Goal: Information Seeking & Learning: Check status

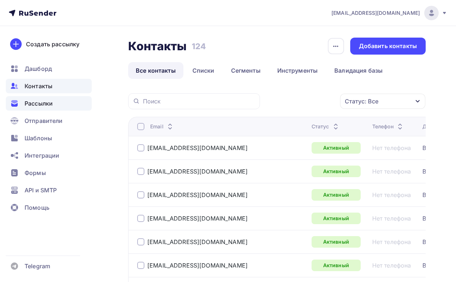
click at [41, 102] on span "Рассылки" at bounding box center [39, 103] width 28 height 9
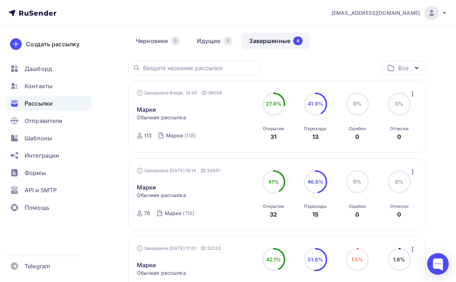
scroll to position [72, 0]
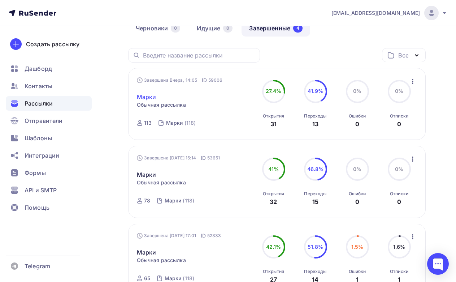
click at [146, 96] on link "Марки" at bounding box center [147, 97] width 20 height 9
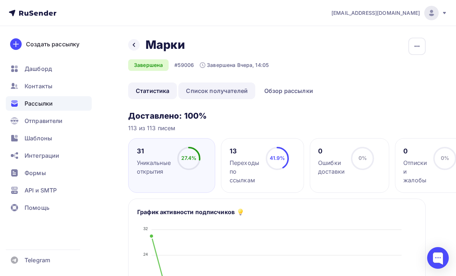
click at [228, 91] on link "Список получателей" at bounding box center [217, 90] width 77 height 17
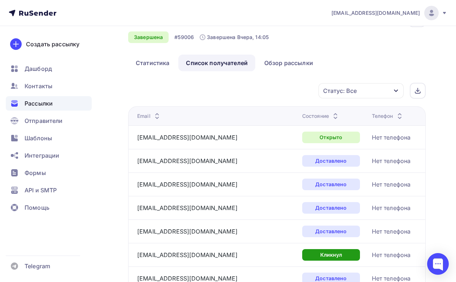
scroll to position [72, 0]
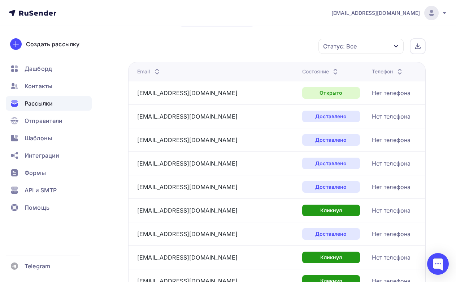
click at [302, 70] on div "Состояние" at bounding box center [321, 71] width 38 height 7
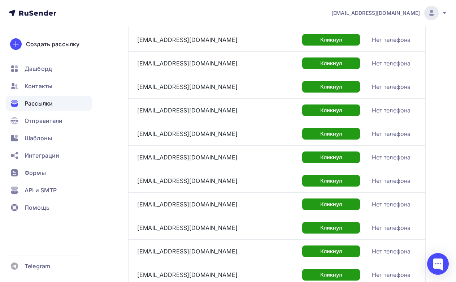
scroll to position [181, 0]
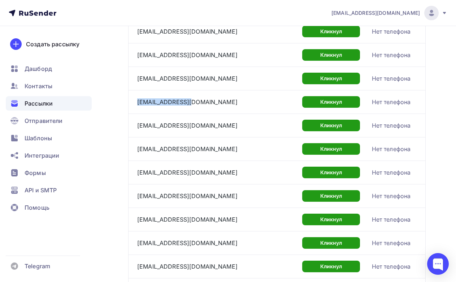
drag, startPoint x: 193, startPoint y: 103, endPoint x: 131, endPoint y: 103, distance: 62.2
click at [131, 103] on td "[EMAIL_ADDRESS][DOMAIN_NAME]" at bounding box center [213, 101] width 171 height 23
copy link "[EMAIL_ADDRESS][DOMAIN_NAME]"
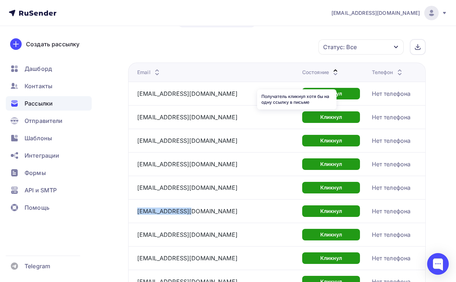
scroll to position [36, 0]
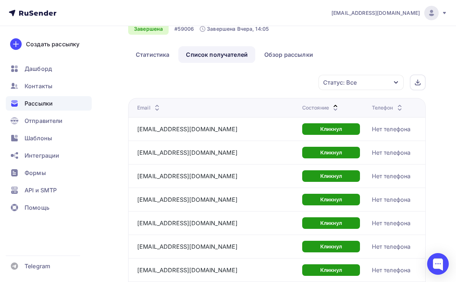
click at [302, 104] on div "Состояние" at bounding box center [321, 107] width 38 height 7
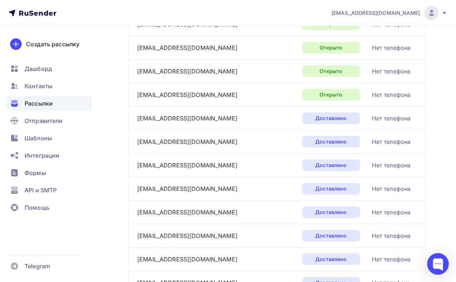
scroll to position [506, 0]
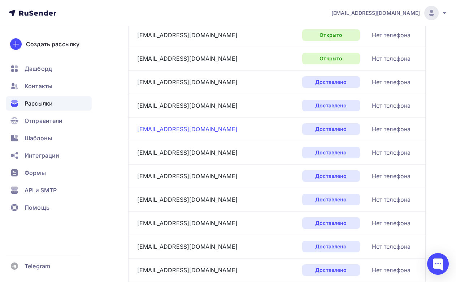
click at [155, 128] on link "[EMAIL_ADDRESS][DOMAIN_NAME]" at bounding box center [187, 128] width 100 height 7
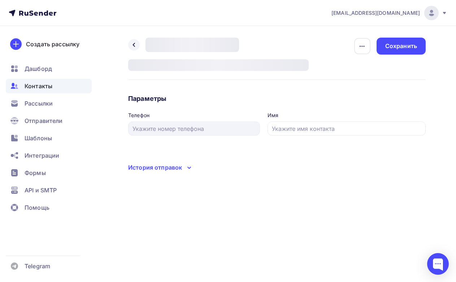
type input "[PERSON_NAME]"
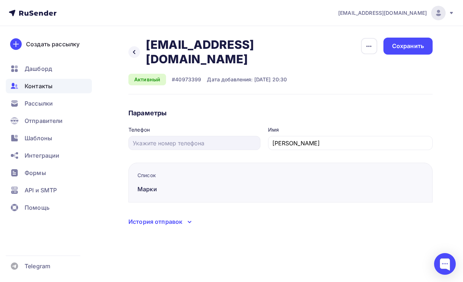
click at [185, 218] on icon at bounding box center [189, 222] width 9 height 9
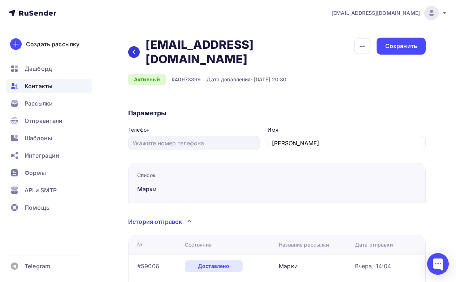
click at [134, 49] on icon at bounding box center [134, 52] width 6 height 6
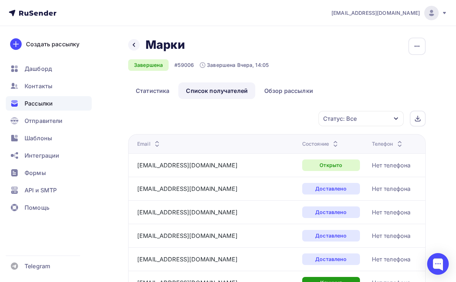
click at [302, 143] on div "Состояние" at bounding box center [321, 143] width 38 height 7
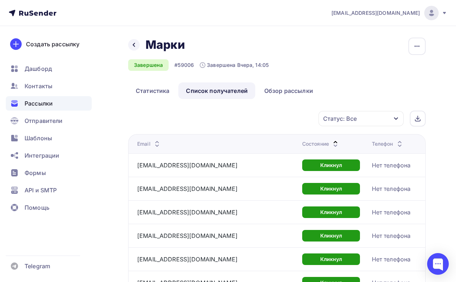
click at [302, 143] on div "Состояние" at bounding box center [321, 143] width 38 height 7
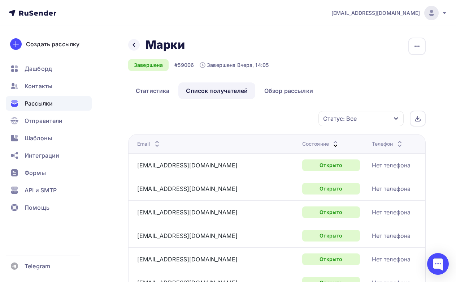
click at [302, 143] on div "Состояние" at bounding box center [321, 143] width 38 height 7
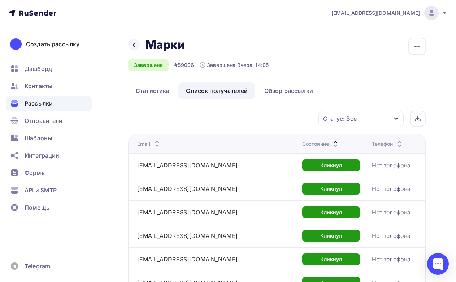
click at [366, 123] on div "Статус: Все" at bounding box center [361, 118] width 85 height 15
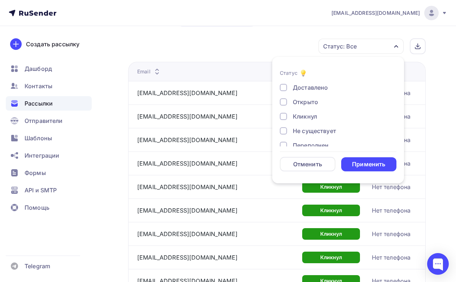
click at [285, 87] on div at bounding box center [283, 87] width 7 height 7
click at [357, 162] on div "Применить" at bounding box center [368, 164] width 33 height 8
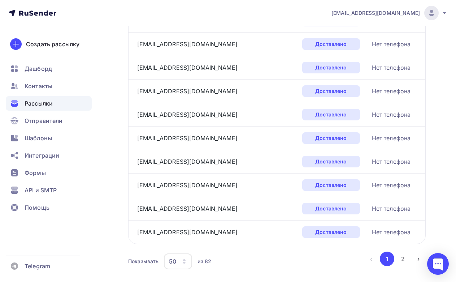
scroll to position [1102, 0]
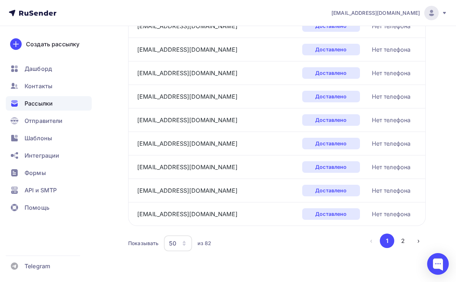
click at [405, 242] on button "2" at bounding box center [403, 240] width 14 height 14
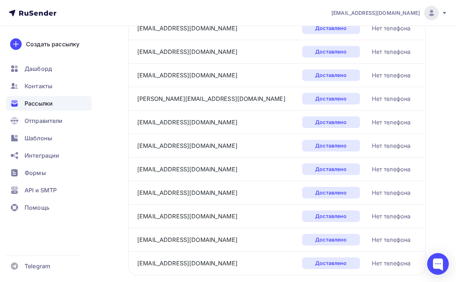
scroll to position [679, 0]
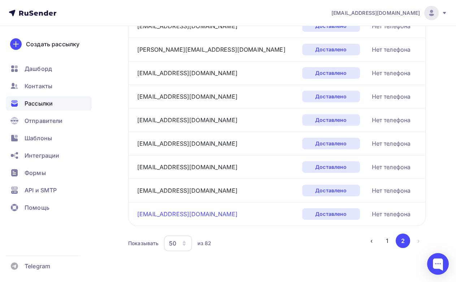
click at [156, 215] on link "[EMAIL_ADDRESS][DOMAIN_NAME]" at bounding box center [187, 213] width 100 height 7
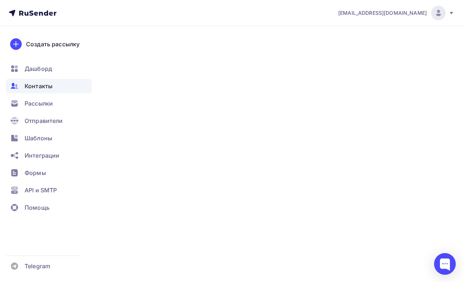
type input "[PERSON_NAME]"
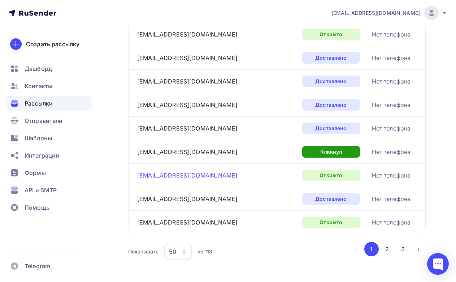
scroll to position [1102, 0]
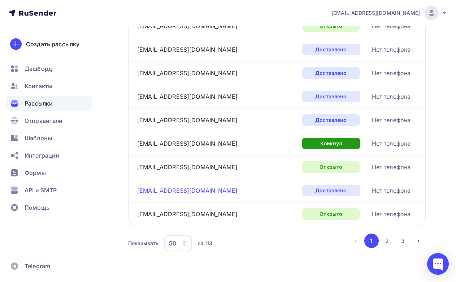
click at [173, 189] on link "[EMAIL_ADDRESS][DOMAIN_NAME]" at bounding box center [187, 190] width 100 height 7
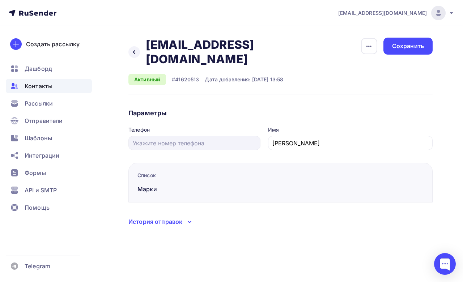
click at [189, 218] on icon at bounding box center [189, 222] width 9 height 9
